Goal: Task Accomplishment & Management: Use online tool/utility

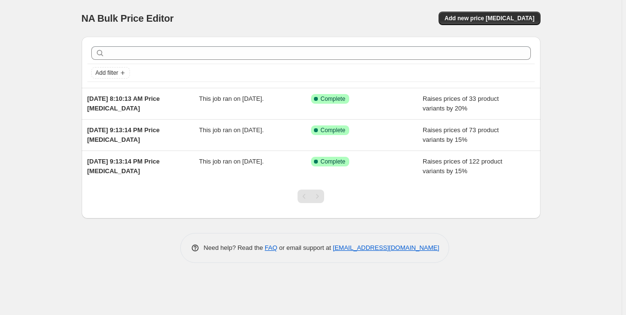
click at [489, 25] on div "NA Bulk Price Editor. This page is ready NA Bulk Price Editor Add new price [ME…" at bounding box center [311, 18] width 459 height 37
click at [489, 23] on button "Add new price [MEDICAL_DATA]" at bounding box center [488, 19] width 101 height 14
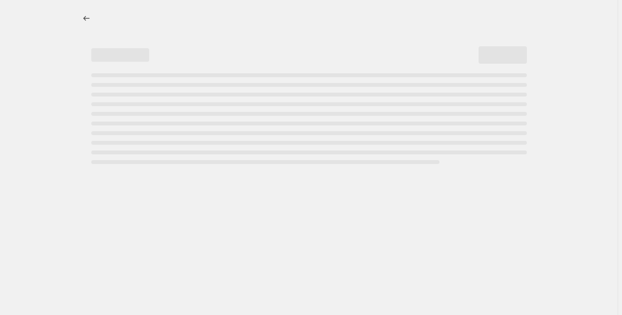
select select "percentage"
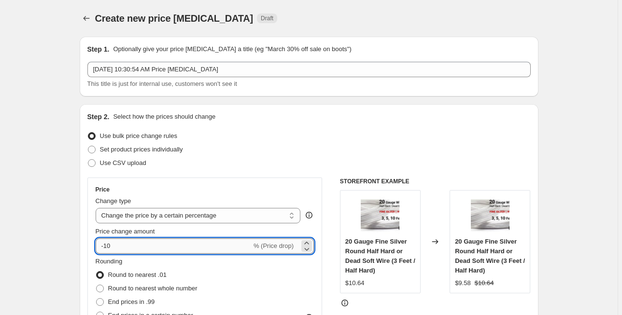
click at [216, 244] on input "-10" at bounding box center [174, 246] width 156 height 15
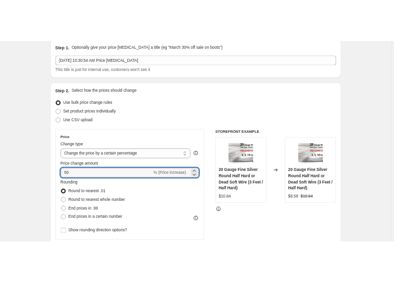
scroll to position [193, 0]
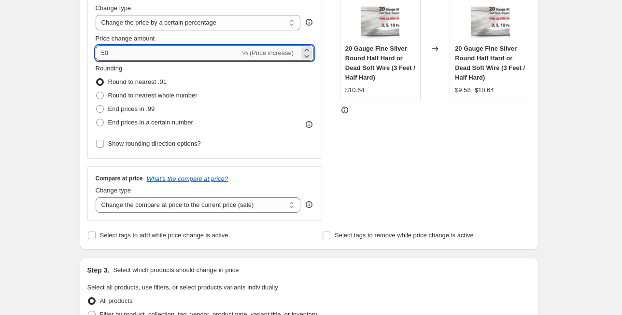
drag, startPoint x: 106, startPoint y: 52, endPoint x: 100, endPoint y: 52, distance: 5.8
click at [100, 52] on input "50" at bounding box center [168, 52] width 145 height 15
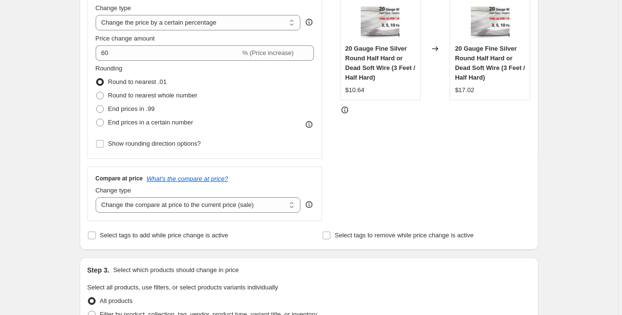
click at [570, 116] on div "Create new price [MEDICAL_DATA]. This page is ready Create new price [MEDICAL_D…" at bounding box center [309, 297] width 618 height 981
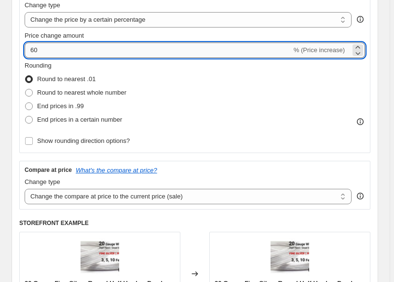
click at [31, 52] on input "60" at bounding box center [158, 49] width 267 height 15
type input "50"
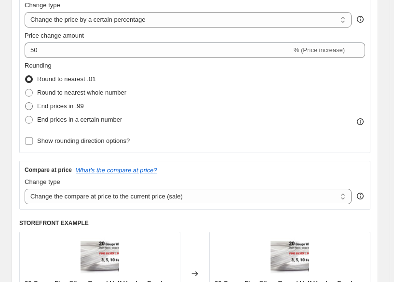
click at [52, 106] on span "End prices in .99" at bounding box center [60, 105] width 47 height 7
click at [26, 103] on input "End prices in .99" at bounding box center [25, 102] width 0 height 0
radio input "true"
click at [60, 121] on span "End prices in a certain number" at bounding box center [79, 119] width 85 height 7
click at [26, 116] on input "End prices in a certain number" at bounding box center [25, 116] width 0 height 0
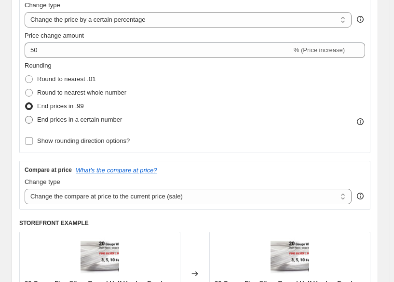
radio input "true"
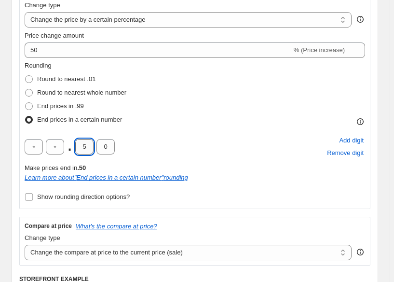
drag, startPoint x: 79, startPoint y: 149, endPoint x: 86, endPoint y: 149, distance: 7.3
click at [86, 149] on input "5" at bounding box center [84, 146] width 18 height 15
drag, startPoint x: 86, startPoint y: 149, endPoint x: 77, endPoint y: 149, distance: 9.2
click at [77, 149] on input "8" at bounding box center [84, 146] width 18 height 15
type input "9"
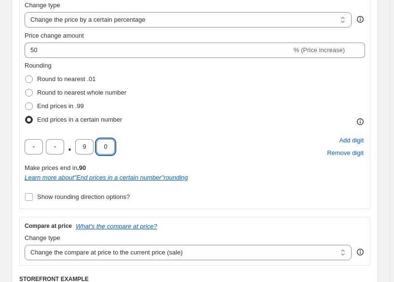
drag, startPoint x: 109, startPoint y: 146, endPoint x: 97, endPoint y: 146, distance: 12.1
click at [97, 146] on input "0" at bounding box center [106, 146] width 18 height 15
type input "5"
click at [337, 183] on div "Rounding Round to nearest .01 Round to nearest whole number End prices in .99 E…" at bounding box center [195, 132] width 341 height 143
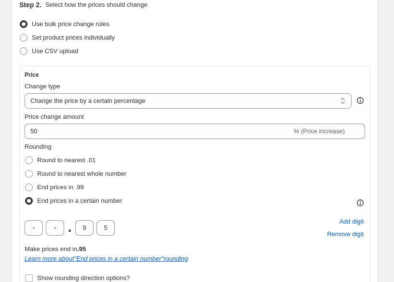
scroll to position [77, 0]
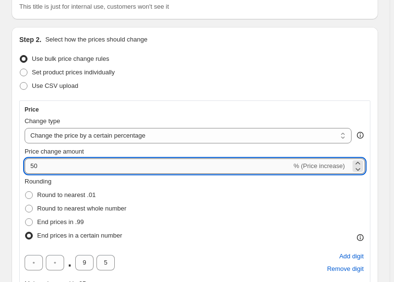
click at [30, 165] on input "50" at bounding box center [158, 165] width 267 height 15
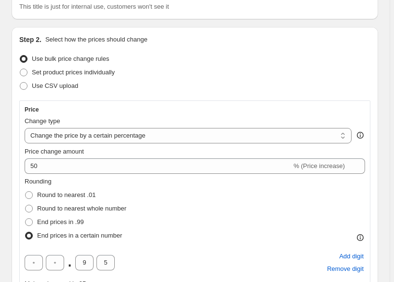
click at [178, 191] on div "Rounding Round to nearest .01 Round to nearest whole number End prices in .99 E…" at bounding box center [195, 210] width 341 height 66
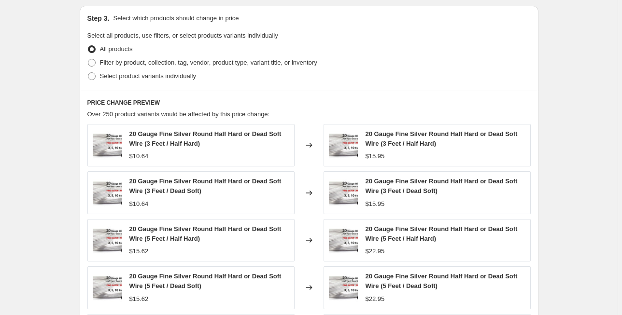
scroll to position [502, 0]
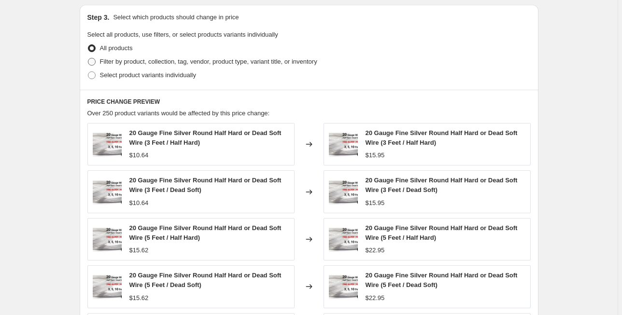
click at [102, 61] on span "Filter by product, collection, tag, vendor, product type, variant title, or inv…" at bounding box center [208, 61] width 217 height 7
click at [88, 58] on input "Filter by product, collection, tag, vendor, product type, variant title, or inv…" at bounding box center [88, 58] width 0 height 0
radio input "true"
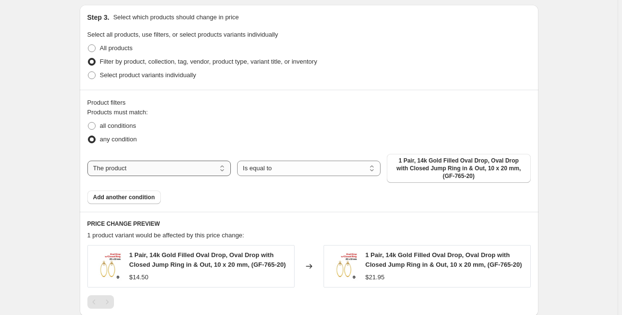
click at [225, 167] on select "The product The product's collection The product's tag The product's vendor The…" at bounding box center [158, 168] width 143 height 15
click at [180, 150] on div "Products must match: all conditions any condition The product The product's col…" at bounding box center [308, 156] width 443 height 97
click at [124, 124] on span "all conditions" at bounding box center [118, 125] width 36 height 7
click at [88, 123] on input "all conditions" at bounding box center [88, 122] width 0 height 0
radio input "true"
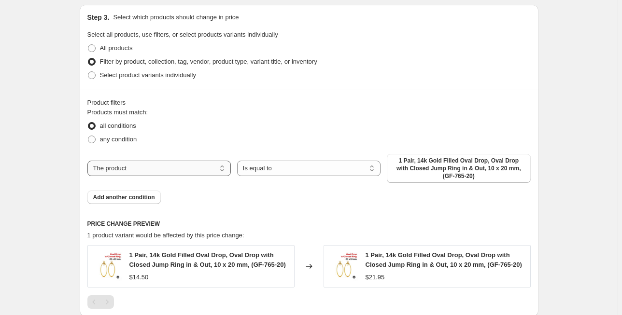
click at [223, 166] on select "The product The product's collection The product's tag The product's vendor The…" at bounding box center [158, 168] width 143 height 15
select select "collection"
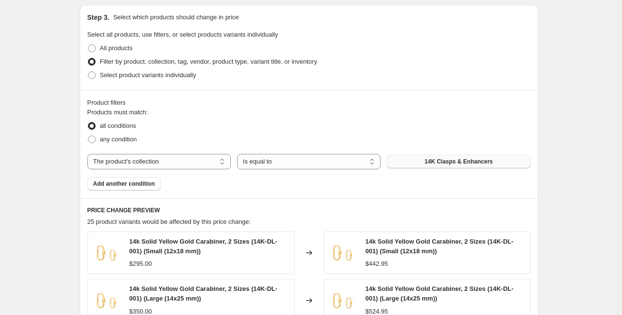
click at [443, 159] on span "14K Clasps & Enhancers" at bounding box center [458, 162] width 68 height 8
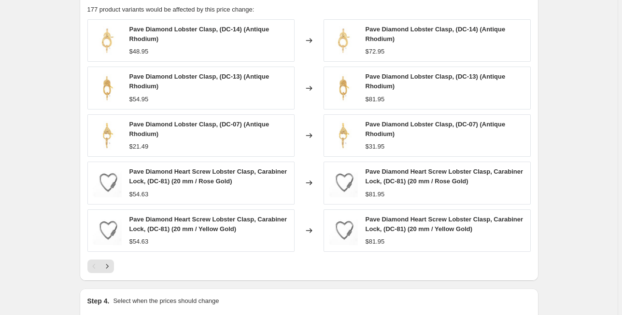
scroll to position [773, 0]
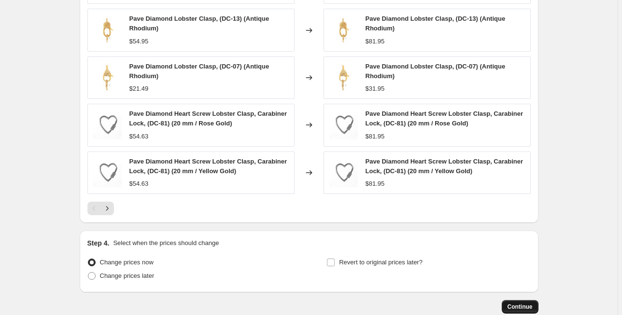
click at [526, 303] on span "Continue" at bounding box center [519, 307] width 25 height 8
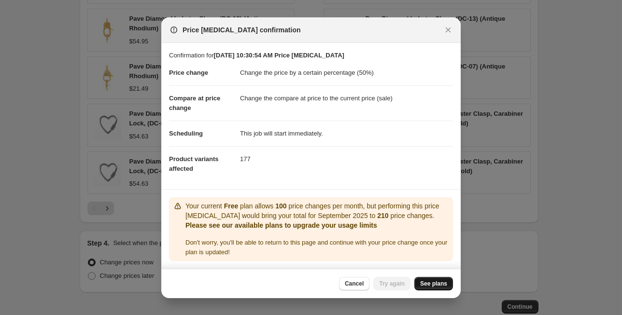
click at [432, 288] on span "See plans" at bounding box center [433, 284] width 27 height 8
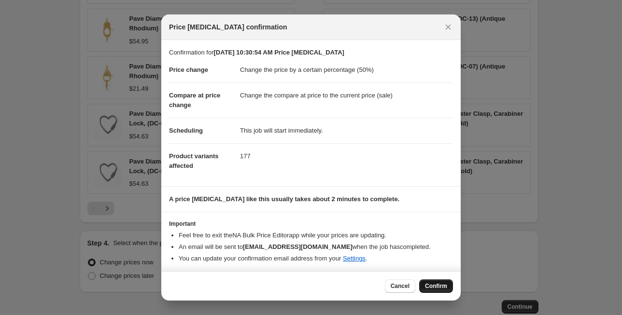
click at [433, 283] on span "Confirm" at bounding box center [436, 286] width 22 height 8
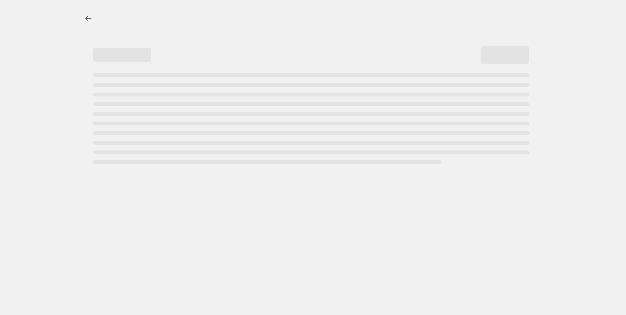
select select "percentage"
select select "collection"
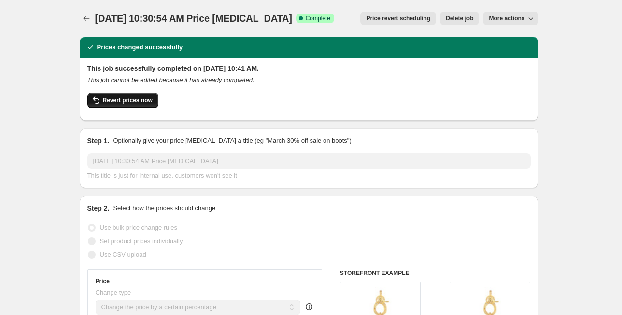
click at [124, 99] on span "Revert prices now" at bounding box center [128, 101] width 50 height 8
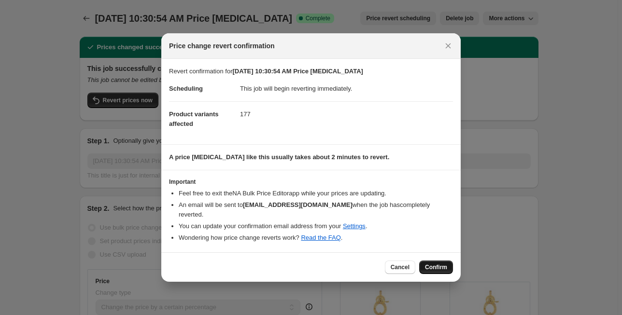
click at [428, 267] on button "Confirm" at bounding box center [436, 268] width 34 height 14
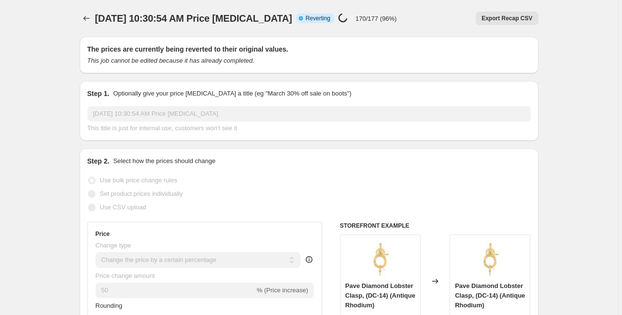
select select "percentage"
select select "collection"
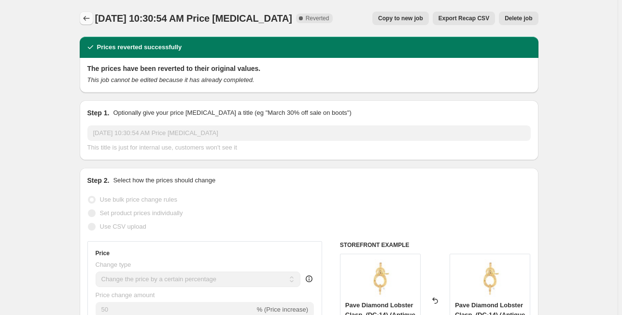
click at [86, 16] on icon "Price change jobs" at bounding box center [87, 19] width 10 height 10
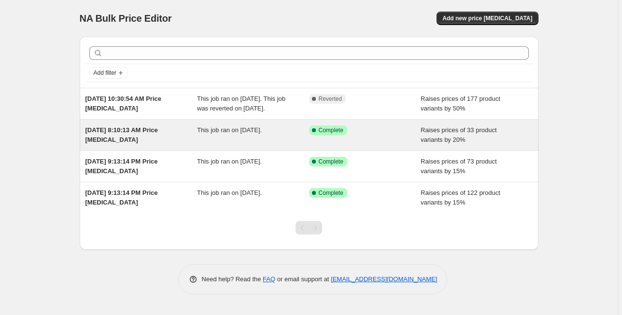
click at [249, 134] on span "This job ran on [DATE]." at bounding box center [229, 130] width 65 height 7
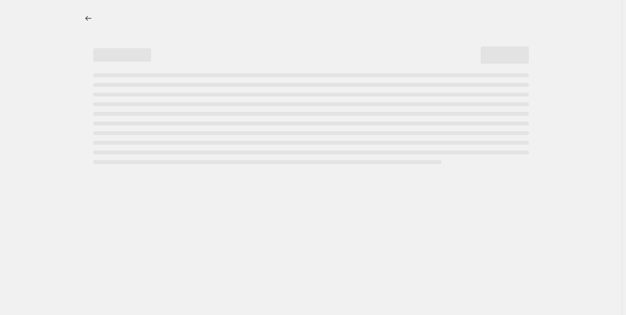
select select "percentage"
select select "collection"
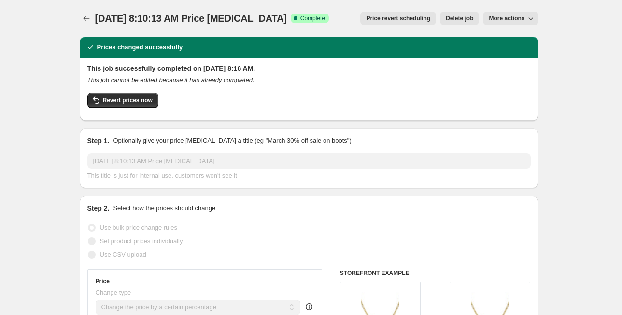
click at [412, 19] on span "Price revert scheduling" at bounding box center [398, 18] width 64 height 8
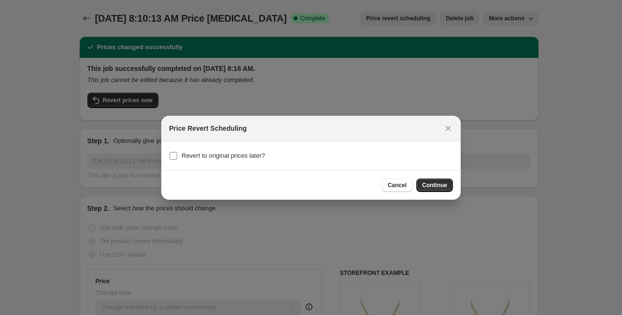
click at [211, 154] on span "Revert to original prices later?" at bounding box center [224, 155] width 84 height 7
click at [177, 154] on input "Revert to original prices later?" at bounding box center [173, 156] width 8 height 8
checkbox input "true"
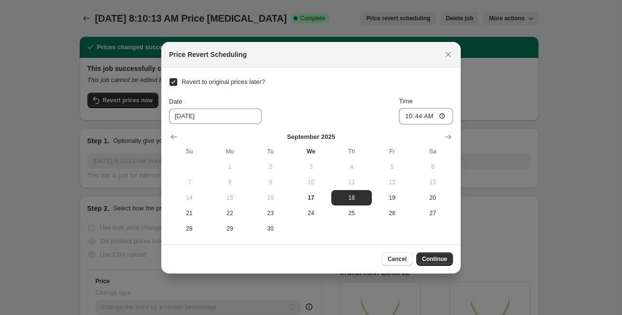
drag, startPoint x: 429, startPoint y: 258, endPoint x: 305, endPoint y: 224, distance: 128.1
click at [310, 232] on div "Price Revert Scheduling Revert to original prices later? Date [DATE] Time 10:44…" at bounding box center [310, 158] width 299 height 232
click at [310, 202] on button "17" at bounding box center [311, 197] width 41 height 15
type input "[DATE]"
click at [443, 256] on span "Continue" at bounding box center [434, 259] width 25 height 8
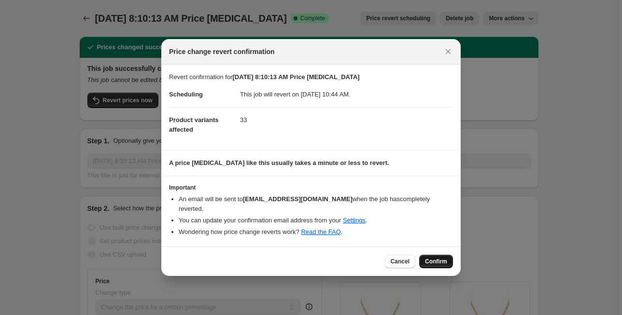
click at [430, 258] on span "Confirm" at bounding box center [436, 262] width 22 height 8
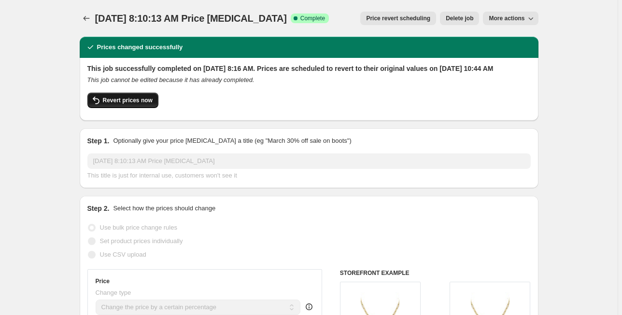
click at [123, 108] on button "Revert prices now" at bounding box center [122, 100] width 71 height 15
checkbox input "false"
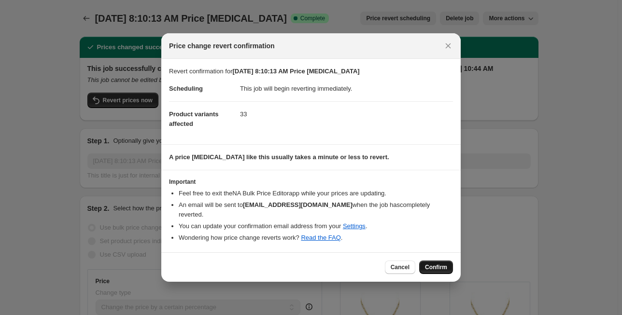
click at [447, 264] on span "Confirm" at bounding box center [436, 268] width 22 height 8
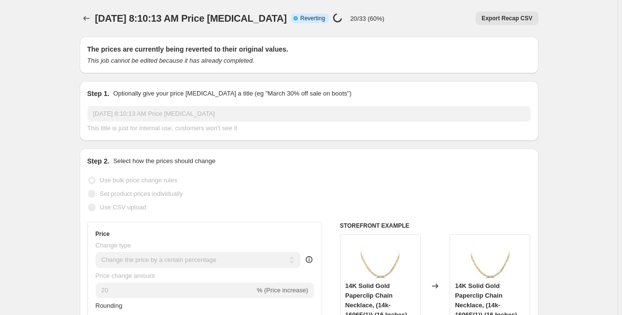
select select "percentage"
select select "collection"
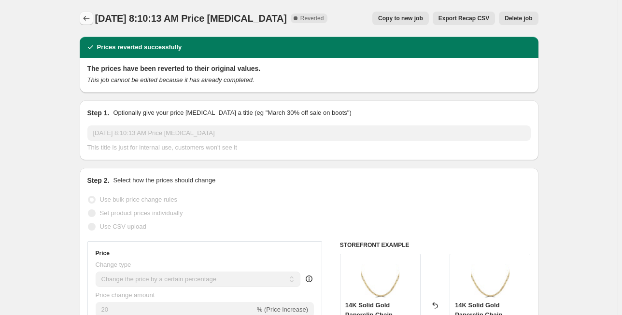
click at [86, 16] on icon "Price change jobs" at bounding box center [87, 19] width 10 height 10
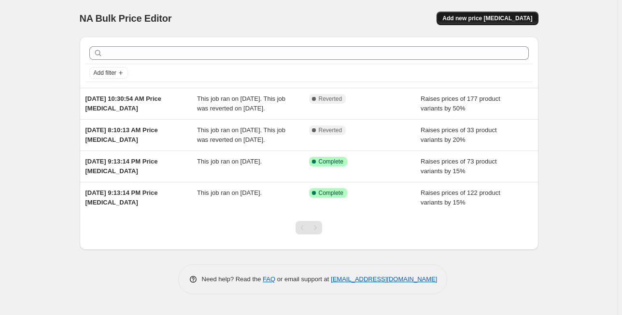
click at [503, 16] on span "Add new price [MEDICAL_DATA]" at bounding box center [487, 18] width 90 height 8
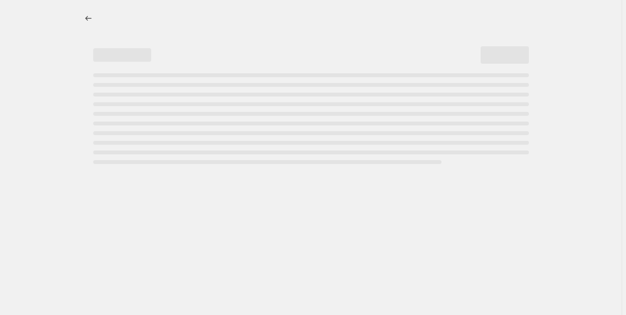
select select "percentage"
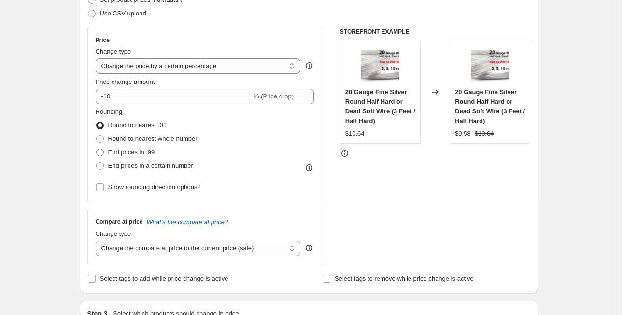
scroll to position [155, 0]
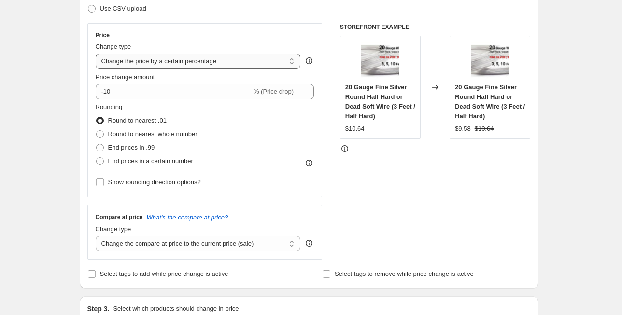
click at [279, 58] on select "Change the price to a certain amount Change the price by a certain amount Chang…" at bounding box center [198, 61] width 205 height 15
click at [312, 9] on div "Use CSV upload" at bounding box center [308, 9] width 443 height 14
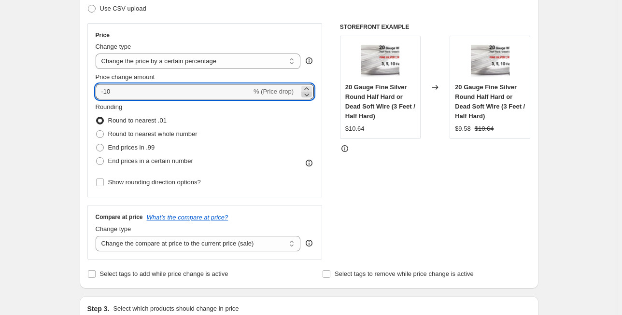
click at [309, 91] on icon at bounding box center [307, 95] width 10 height 10
click at [310, 87] on icon at bounding box center [307, 89] width 10 height 10
click at [159, 92] on input "-10" at bounding box center [174, 91] width 156 height 15
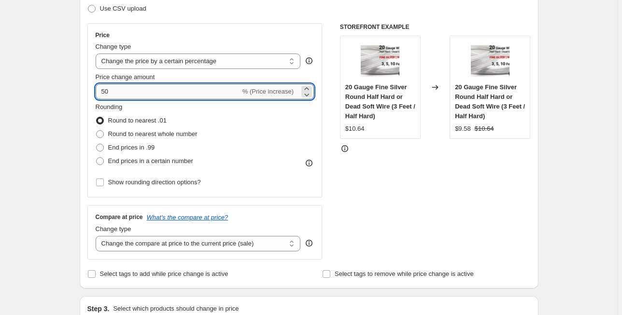
type input "5"
type input "2"
type input "30"
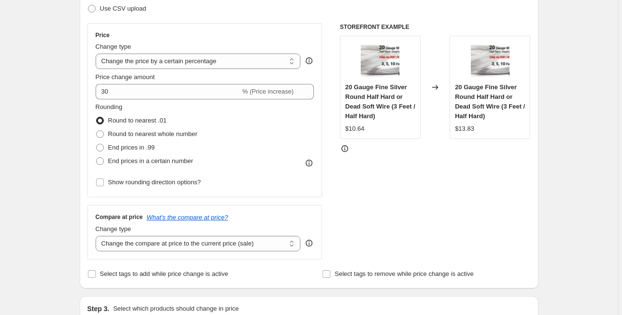
click at [112, 149] on span "End prices in .99" at bounding box center [131, 147] width 47 height 7
click at [97, 144] on input "End prices in .99" at bounding box center [96, 144] width 0 height 0
radio input "true"
click at [114, 164] on span "End prices in a certain number" at bounding box center [150, 160] width 85 height 7
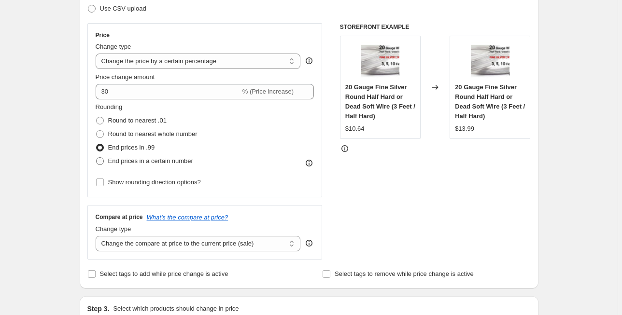
click at [97, 158] on input "End prices in a certain number" at bounding box center [96, 157] width 0 height 0
radio input "true"
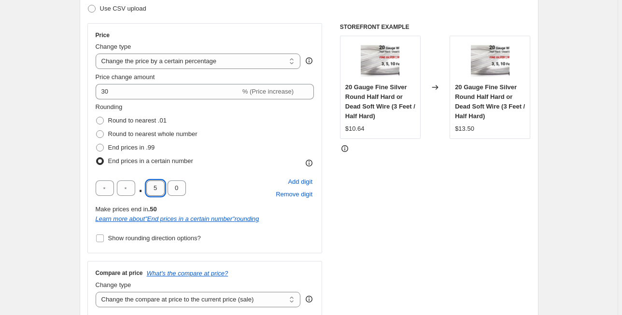
click at [162, 192] on input "5" at bounding box center [155, 188] width 18 height 15
type input "9"
type input "5"
click at [365, 238] on div "STOREFRONT EXAMPLE 20 Gauge Fine Silver Round Half Hard or Dead Soft Wire (3 Fe…" at bounding box center [435, 169] width 191 height 293
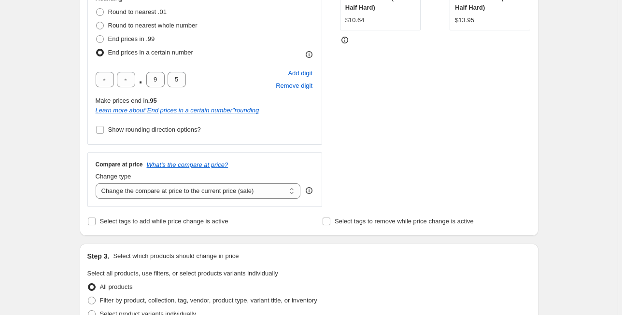
scroll to position [270, 0]
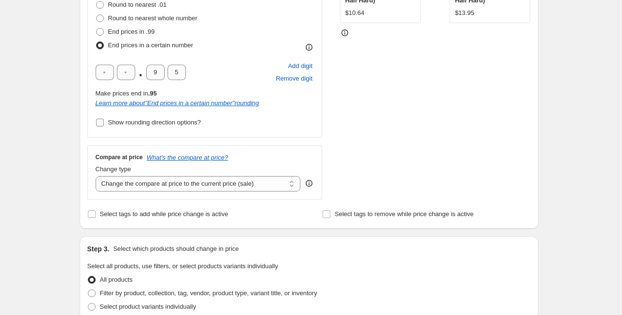
click at [149, 122] on span "Show rounding direction options?" at bounding box center [154, 122] width 93 height 7
click at [104, 122] on input "Show rounding direction options?" at bounding box center [100, 123] width 8 height 8
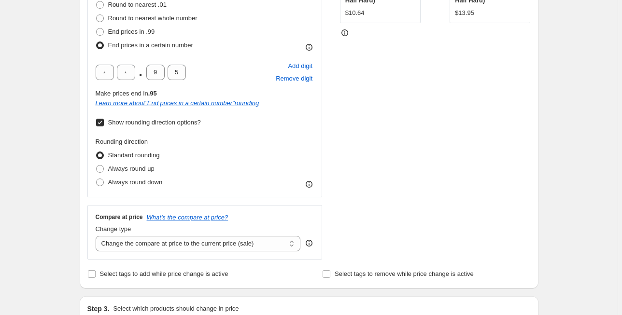
click at [149, 122] on span "Show rounding direction options?" at bounding box center [154, 122] width 93 height 7
click at [104, 122] on input "Show rounding direction options?" at bounding box center [100, 123] width 8 height 8
checkbox input "false"
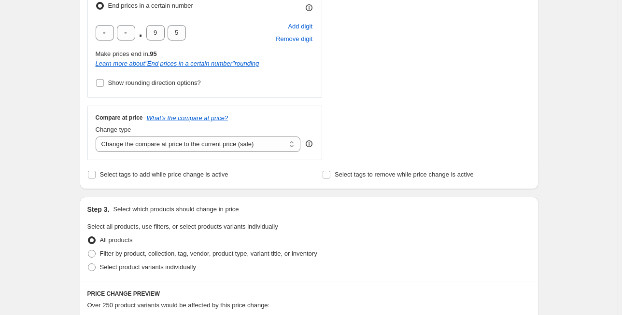
scroll to position [348, 0]
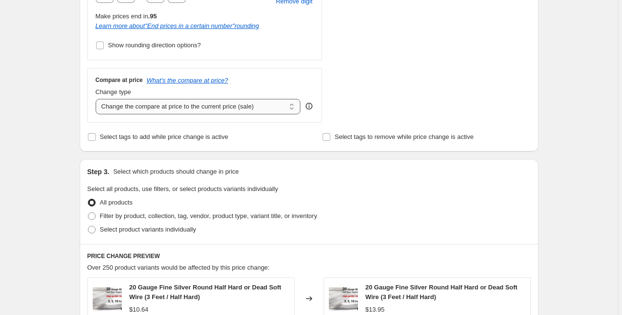
click at [275, 106] on select "Change the compare at price to the current price (sale) Change the compare at p…" at bounding box center [198, 106] width 205 height 15
select select "remove"
click at [97, 99] on select "Change the compare at price to the current price (sale) Change the compare at p…" at bounding box center [198, 106] width 205 height 15
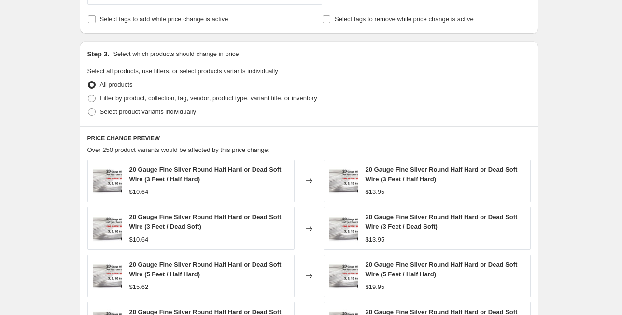
scroll to position [464, 0]
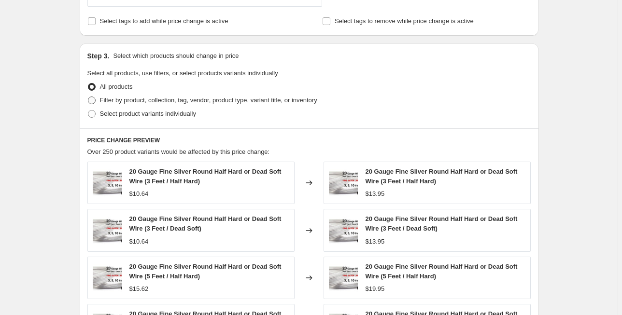
click at [133, 98] on span "Filter by product, collection, tag, vendor, product type, variant title, or inv…" at bounding box center [208, 100] width 217 height 7
click at [88, 97] on input "Filter by product, collection, tag, vendor, product type, variant title, or inv…" at bounding box center [88, 97] width 0 height 0
radio input "true"
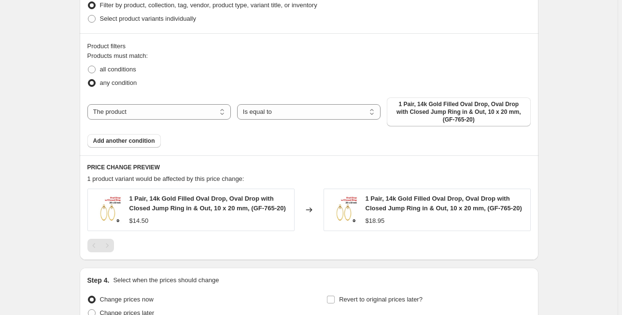
scroll to position [579, 0]
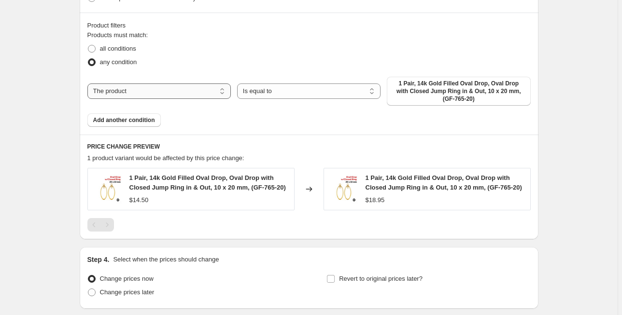
click at [190, 92] on select "The product The product's collection The product's tag The product's vendor The…" at bounding box center [158, 91] width 143 height 15
select select "collection"
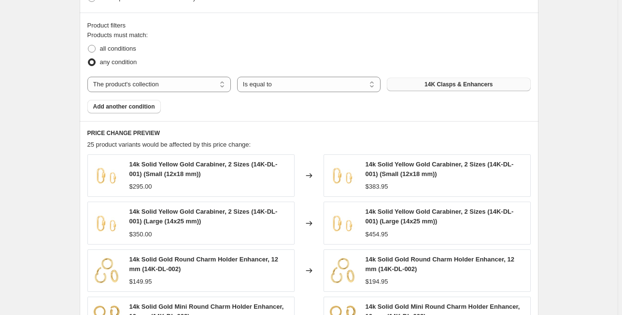
click at [457, 84] on span "14K Clasps & Enhancers" at bounding box center [458, 85] width 68 height 8
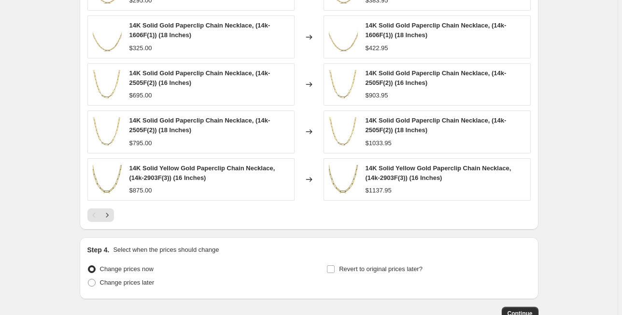
scroll to position [829, 0]
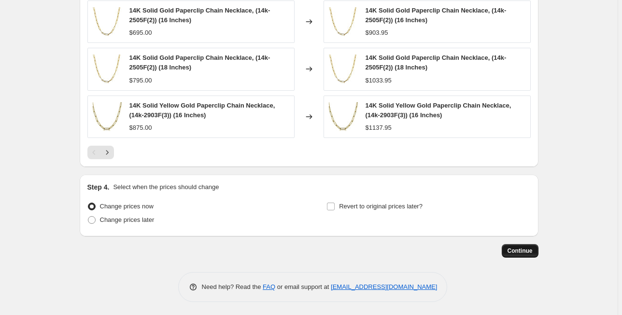
click at [527, 245] on button "Continue" at bounding box center [520, 251] width 37 height 14
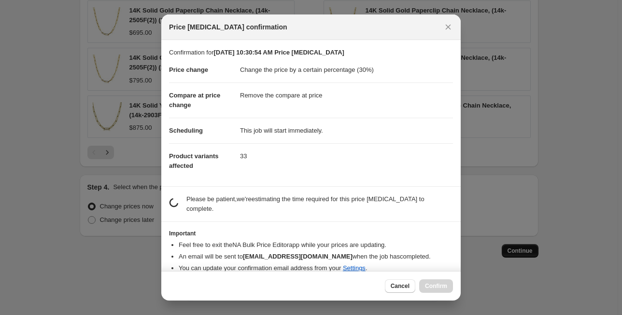
scroll to position [0, 0]
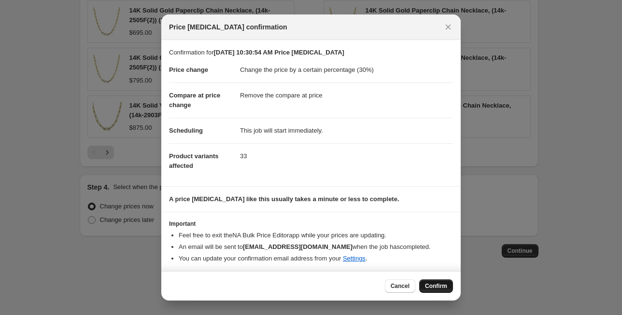
click at [441, 290] on button "Confirm" at bounding box center [436, 287] width 34 height 14
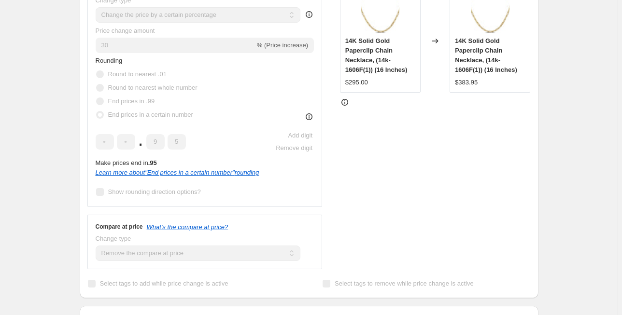
scroll to position [155, 0]
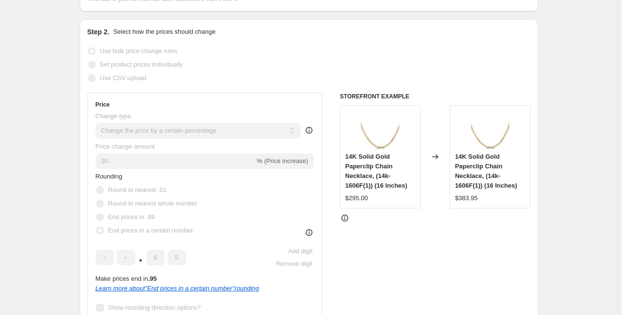
select select "percentage"
select select "remove"
select select "collection"
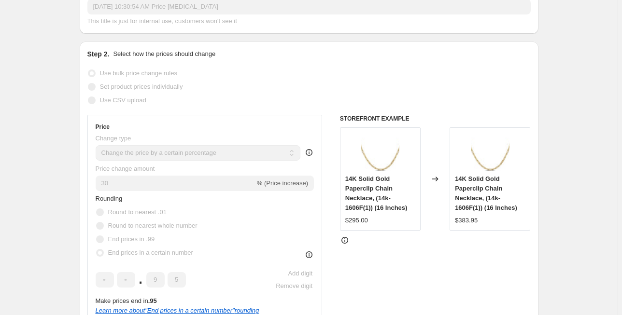
scroll to position [0, 0]
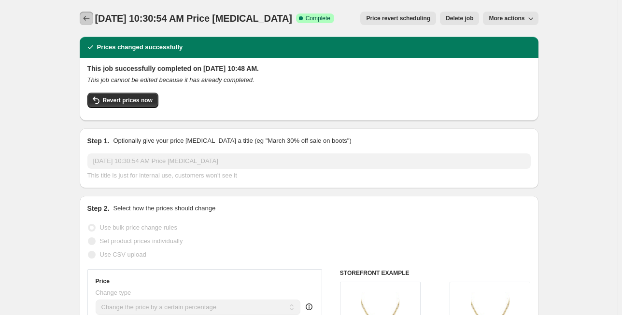
click at [86, 18] on icon "Price change jobs" at bounding box center [86, 18] width 6 height 5
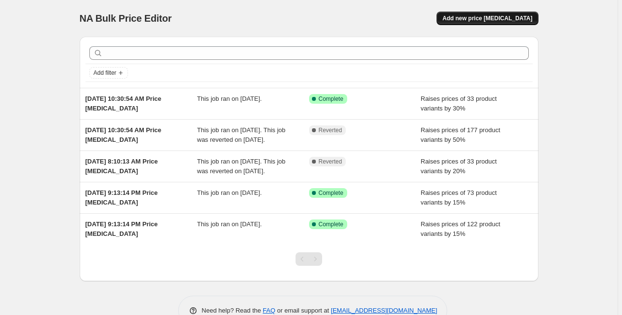
click at [512, 22] on span "Add new price [MEDICAL_DATA]" at bounding box center [487, 18] width 90 height 8
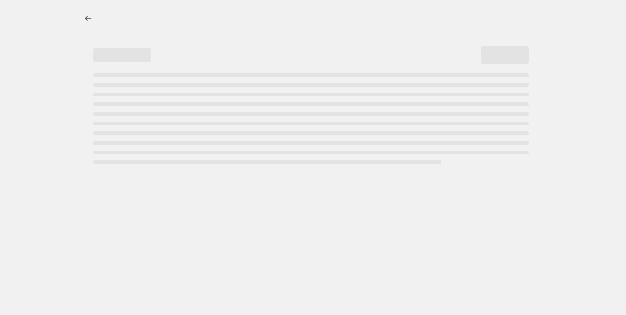
select select "percentage"
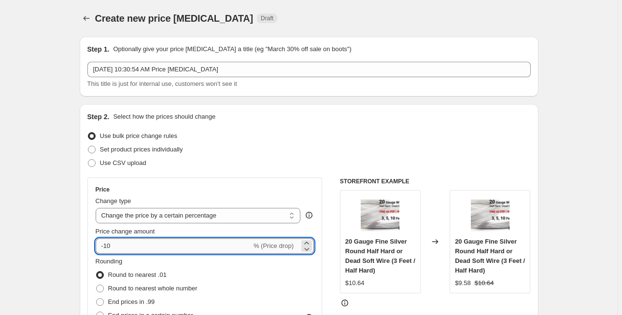
click at [166, 245] on input "-10" at bounding box center [174, 246] width 156 height 15
type input "50"
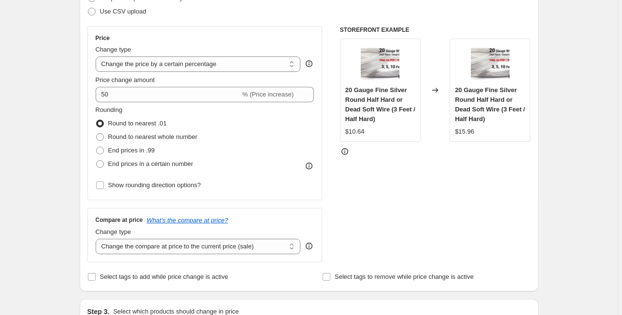
scroll to position [193, 0]
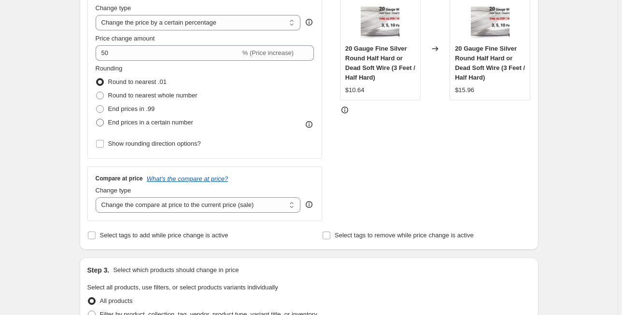
click at [104, 125] on span at bounding box center [100, 123] width 8 height 8
click at [97, 119] on input "End prices in a certain number" at bounding box center [96, 119] width 0 height 0
radio input "true"
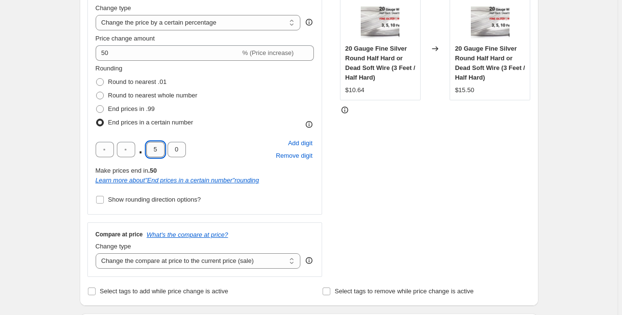
drag, startPoint x: 149, startPoint y: 147, endPoint x: 159, endPoint y: 148, distance: 9.7
click at [159, 148] on input "5" at bounding box center [155, 149] width 18 height 15
type input "9"
drag, startPoint x: 174, startPoint y: 147, endPoint x: 183, endPoint y: 148, distance: 9.7
click at [183, 148] on input "0" at bounding box center [177, 149] width 18 height 15
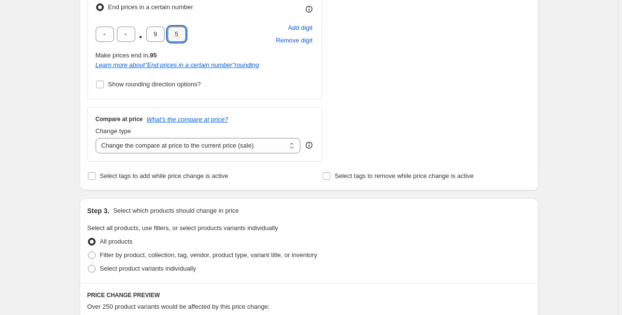
scroll to position [309, 0]
type input "5"
click at [286, 148] on select "Change the compare at price to the current price (sale) Change the compare at p…" at bounding box center [198, 145] width 205 height 15
select select "remove"
click at [97, 138] on select "Change the compare at price to the current price (sale) Change the compare at p…" at bounding box center [198, 145] width 205 height 15
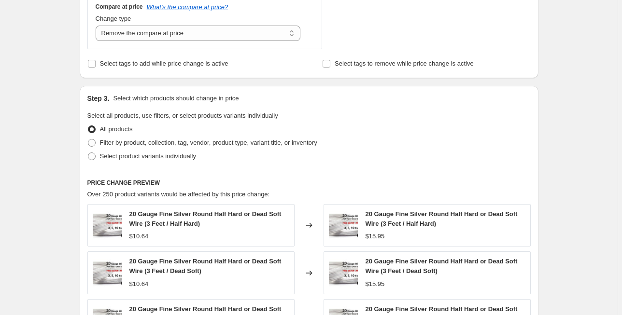
scroll to position [425, 0]
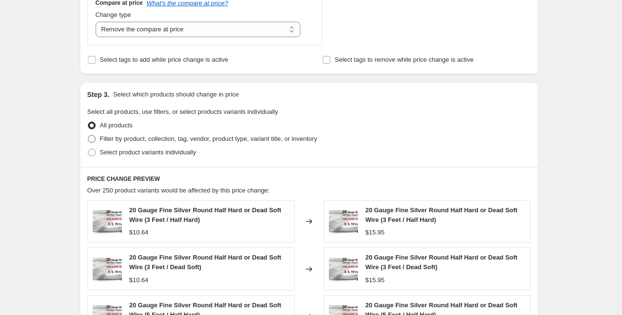
click at [113, 138] on span "Filter by product, collection, tag, vendor, product type, variant title, or inv…" at bounding box center [208, 138] width 217 height 7
click at [88, 136] on input "Filter by product, collection, tag, vendor, product type, variant title, or inv…" at bounding box center [88, 135] width 0 height 0
radio input "true"
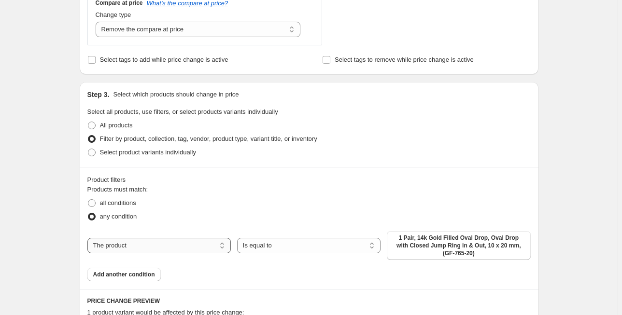
click at [207, 242] on select "The product The product's collection The product's tag The product's vendor The…" at bounding box center [158, 245] width 143 height 15
select select "collection"
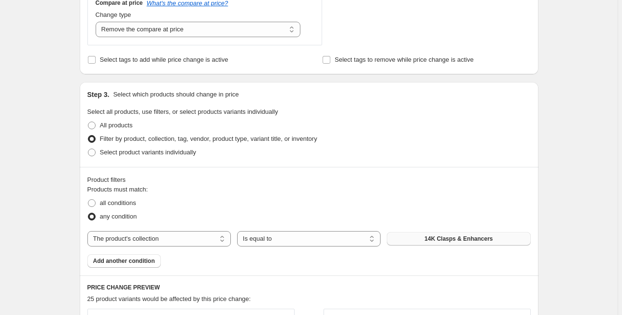
click at [480, 239] on span "14K Clasps & Enhancers" at bounding box center [458, 239] width 68 height 8
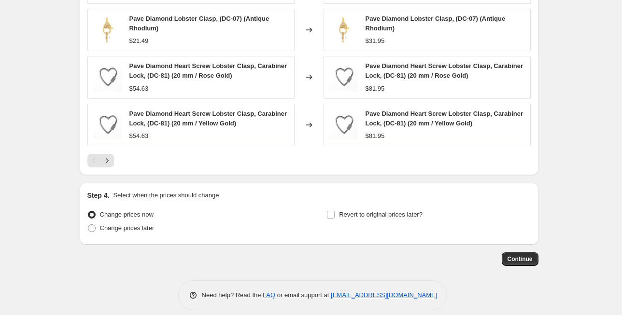
scroll to position [829, 0]
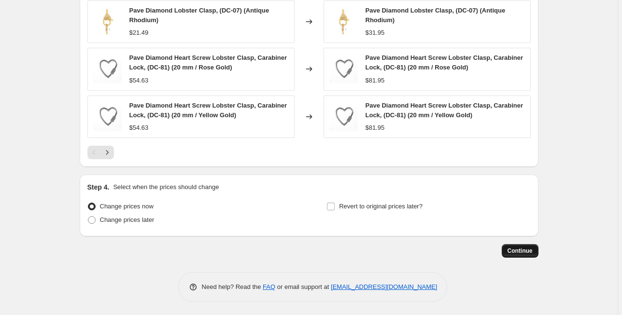
click at [530, 247] on span "Continue" at bounding box center [519, 251] width 25 height 8
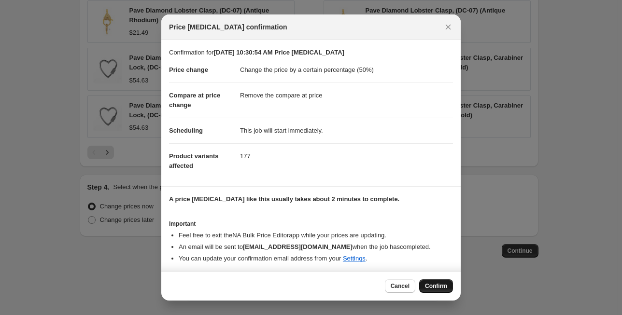
click at [434, 286] on span "Confirm" at bounding box center [436, 286] width 22 height 8
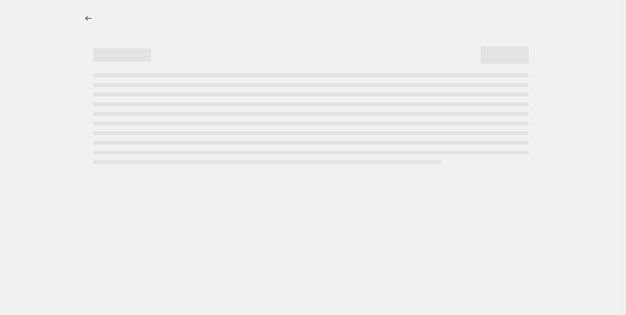
select select "percentage"
select select "remove"
select select "collection"
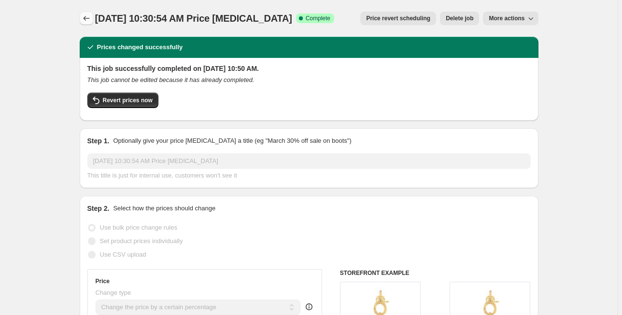
click at [89, 15] on icon "Price change jobs" at bounding box center [87, 19] width 10 height 10
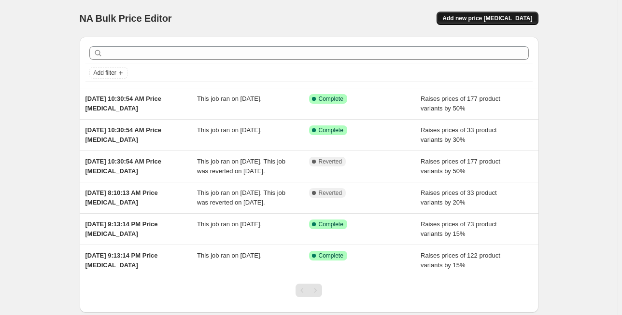
click at [509, 23] on button "Add new price [MEDICAL_DATA]" at bounding box center [486, 19] width 101 height 14
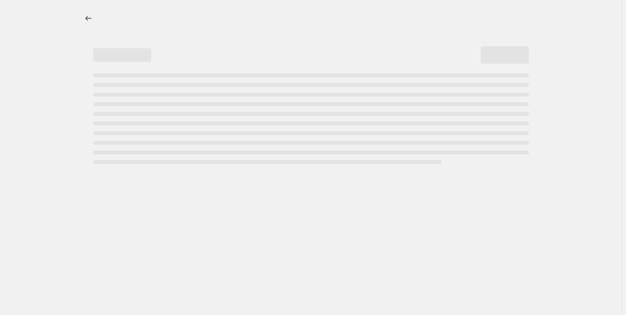
select select "percentage"
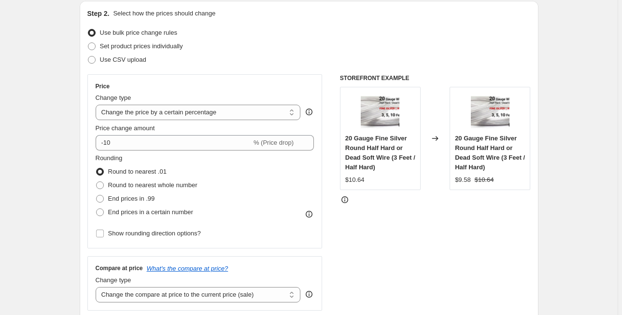
scroll to position [116, 0]
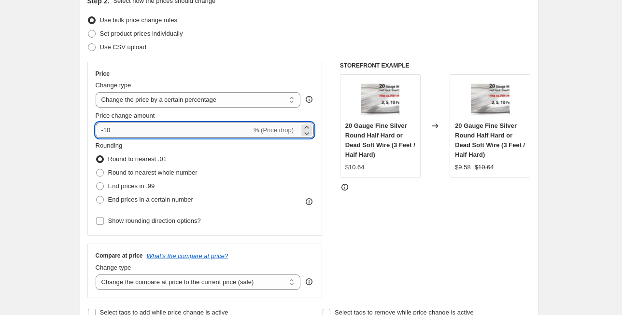
click at [133, 133] on input "-10" at bounding box center [174, 130] width 156 height 15
type input "2"
drag, startPoint x: 127, startPoint y: 133, endPoint x: 68, endPoint y: 129, distance: 59.0
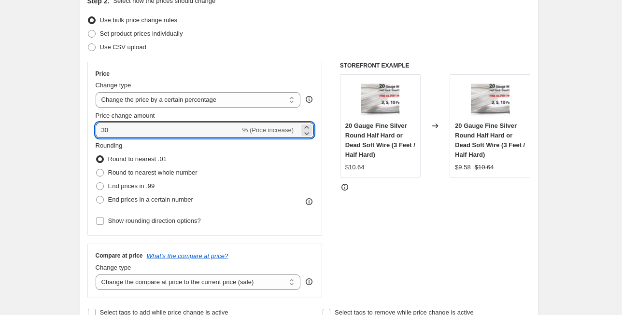
type input "25"
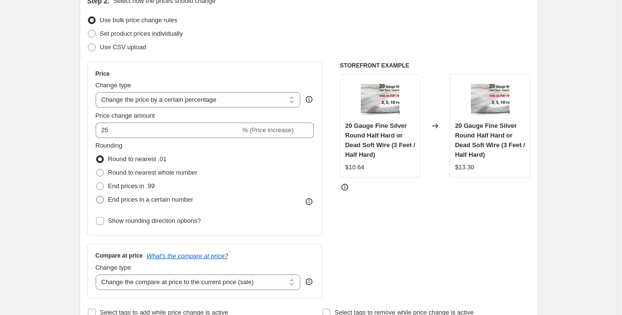
click at [133, 199] on span "End prices in a certain number" at bounding box center [150, 199] width 85 height 7
click at [97, 197] on input "End prices in a certain number" at bounding box center [96, 196] width 0 height 0
radio input "true"
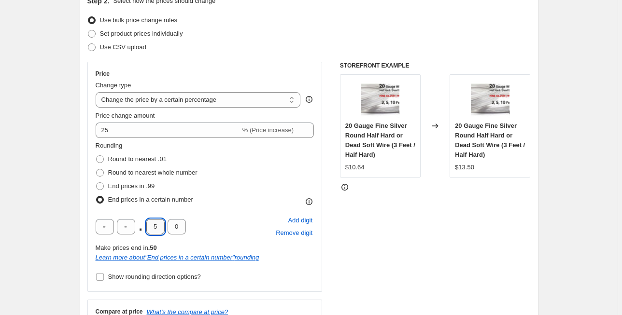
click at [155, 230] on input "5" at bounding box center [155, 226] width 18 height 15
type input "9"
type input "5"
click at [367, 233] on div "STOREFRONT EXAMPLE 20 Gauge Fine Silver Round Half Hard or Dead Soft Wire (3 Fe…" at bounding box center [435, 208] width 191 height 293
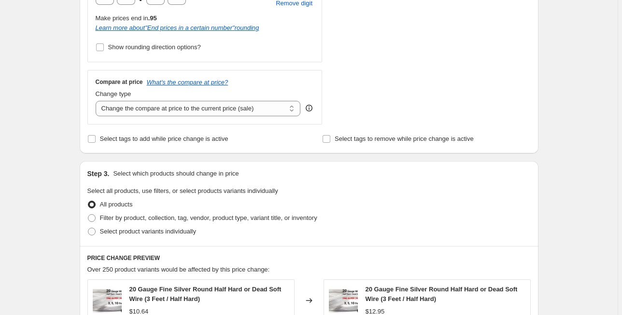
scroll to position [348, 0]
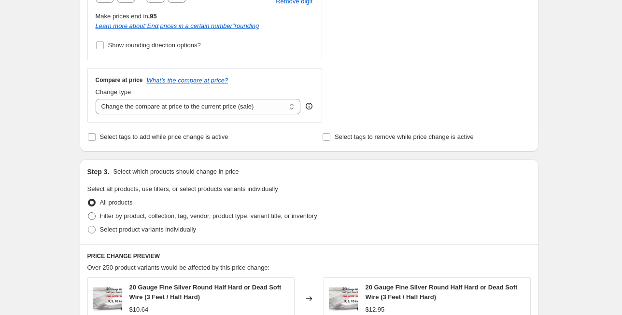
click at [131, 216] on span "Filter by product, collection, tag, vendor, product type, variant title, or inv…" at bounding box center [208, 215] width 217 height 7
click at [88, 213] on input "Filter by product, collection, tag, vendor, product type, variant title, or inv…" at bounding box center [88, 212] width 0 height 0
radio input "true"
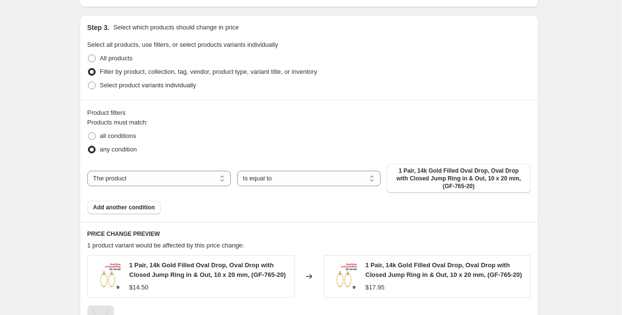
scroll to position [579, 0]
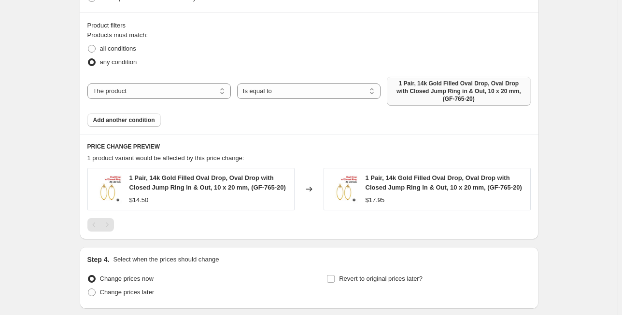
click at [446, 83] on span "1 Pair, 14k Gold Filled Oval Drop, Oval Drop with Closed Jump Ring in & Out, 10…" at bounding box center [459, 91] width 132 height 23
click at [212, 91] on select "The product The product's collection The product's tag The product's vendor The…" at bounding box center [158, 91] width 143 height 15
select select "collection"
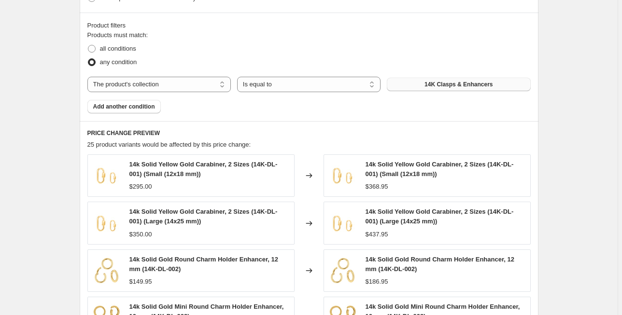
click at [427, 87] on span "14K Clasps & Enhancers" at bounding box center [458, 85] width 68 height 8
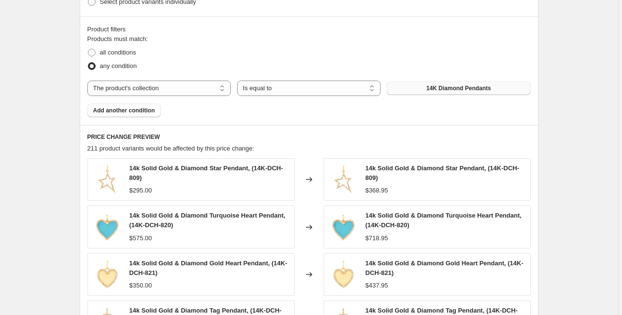
scroll to position [425, 0]
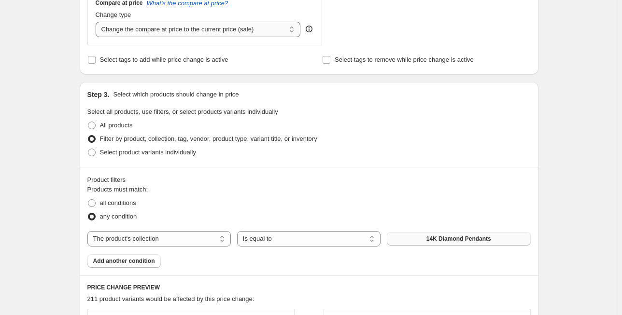
click at [280, 28] on select "Change the compare at price to the current price (sale) Change the compare at p…" at bounding box center [198, 29] width 205 height 15
select select "remove"
click at [97, 22] on select "Change the compare at price to the current price (sale) Change the compare at p…" at bounding box center [198, 29] width 205 height 15
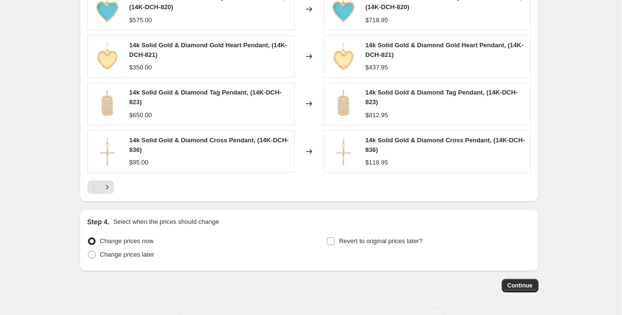
scroll to position [829, 0]
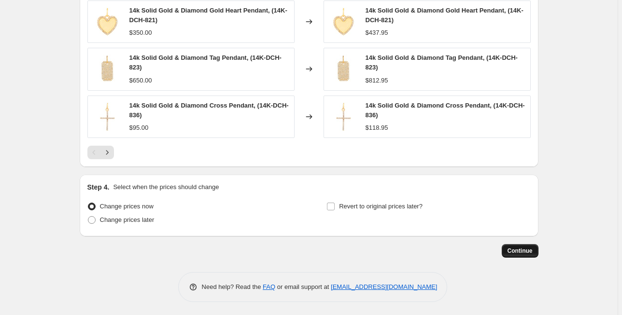
click at [516, 250] on span "Continue" at bounding box center [519, 251] width 25 height 8
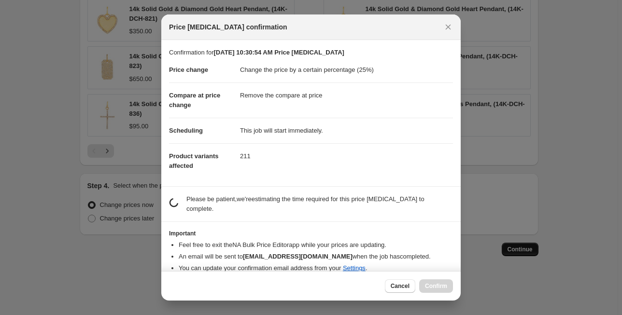
scroll to position [0, 0]
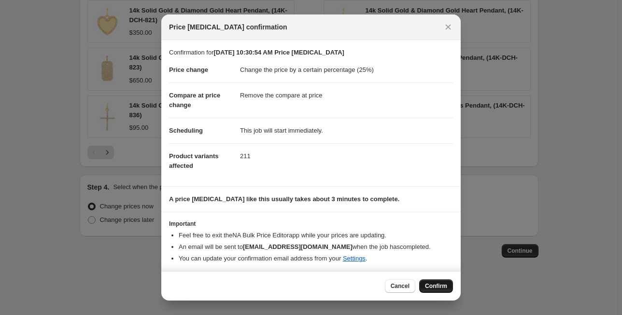
click at [435, 284] on span "Confirm" at bounding box center [436, 286] width 22 height 8
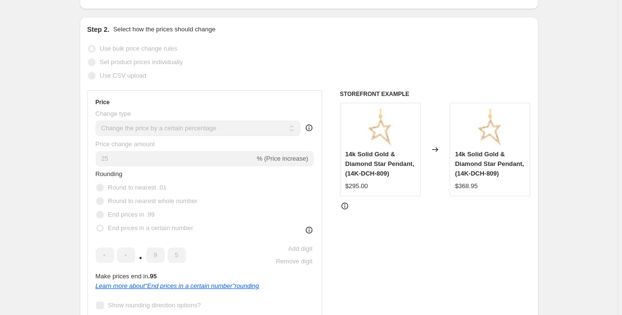
scroll to position [348, 0]
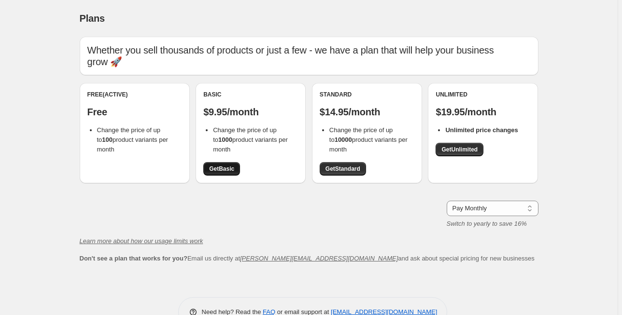
click at [229, 166] on span "Get Basic" at bounding box center [221, 169] width 25 height 8
